Goal: Subscribe to service/newsletter

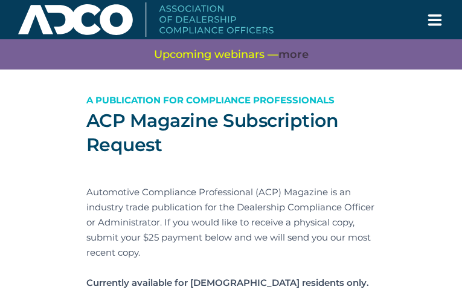
type input "Btyakbyr"
type input "aivan7340@gmail.com"
type input "zMdkqtroOnbA"
type input "MYmOHvmnLGxVXp"
type input "nUExZDNtThRuCuPA"
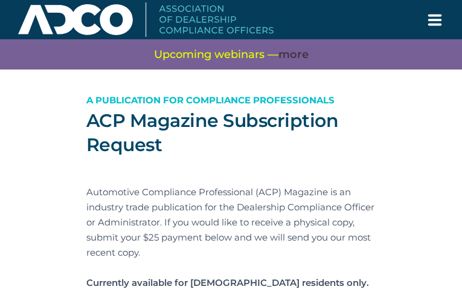
type input "EzSveIGlaFjCl"
type input "WtloGSVtJ"
type input "HvNQNCrYp"
type input "jcWHkRshfgRZPkG"
type input "igSgNBShUrUzRNp"
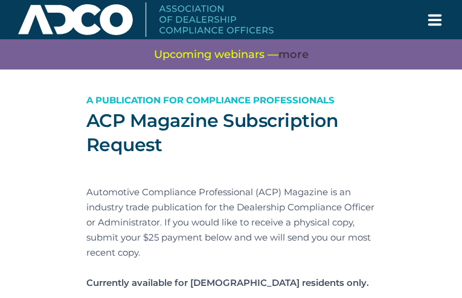
type input "pdJqYNHE"
type input "yDOhIhAB"
